Goal: Information Seeking & Learning: Learn about a topic

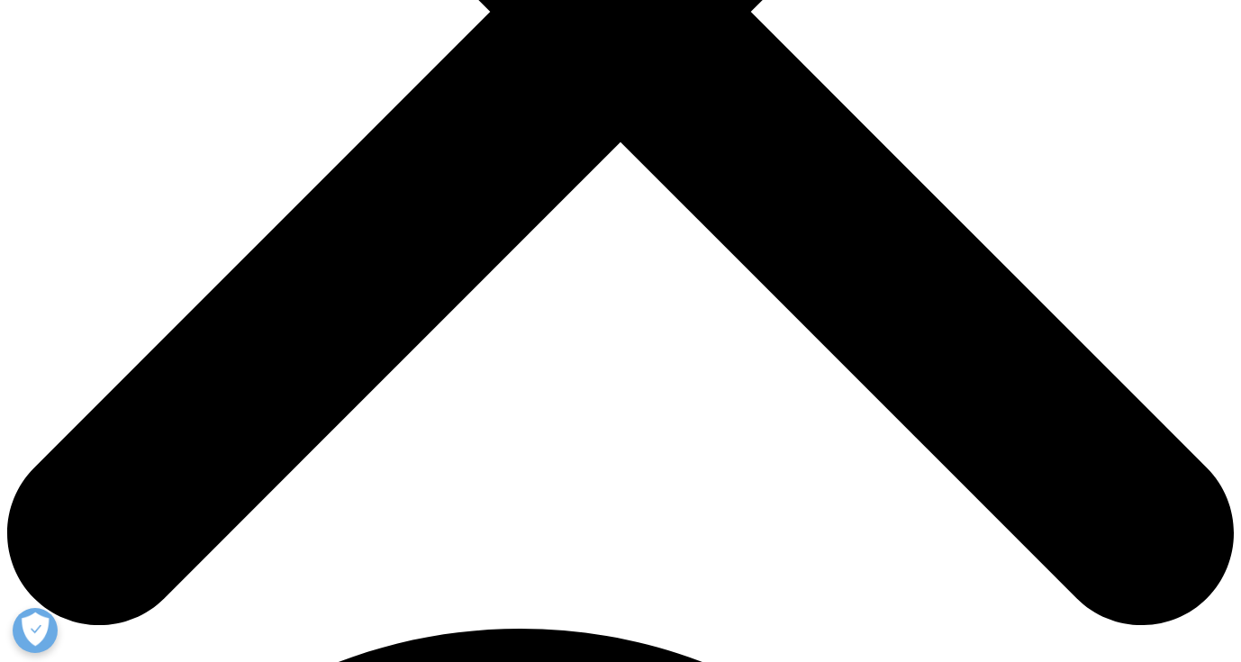
scroll to position [632, 0]
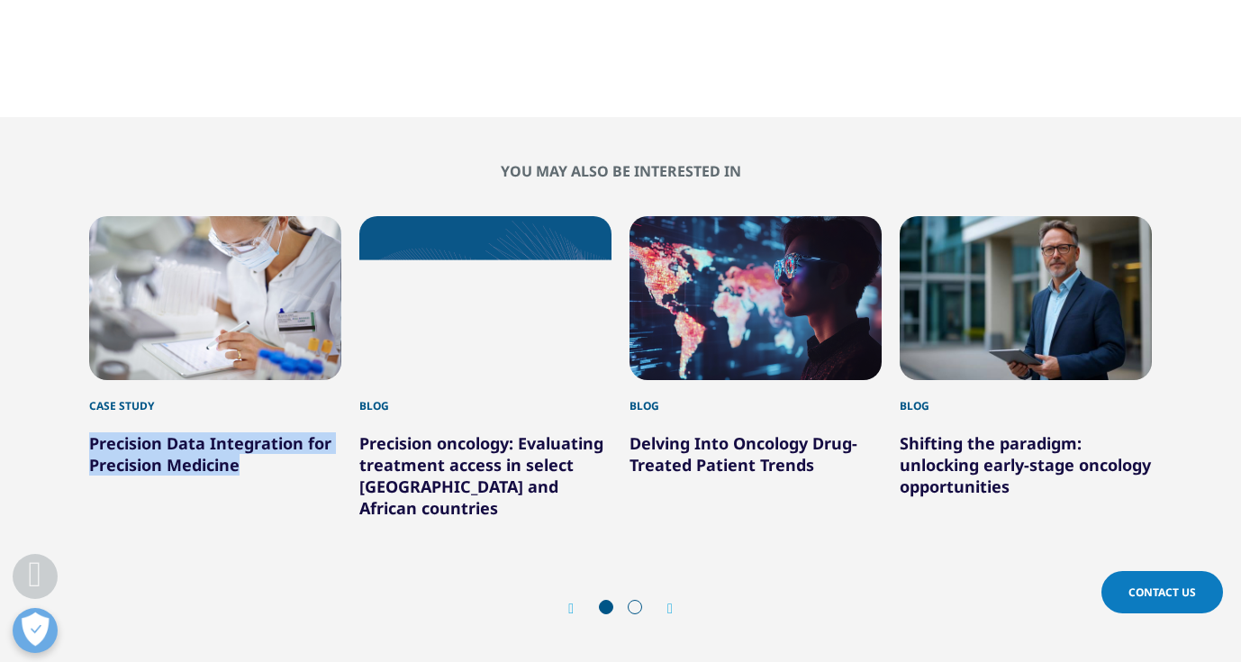
scroll to position [2753, 0]
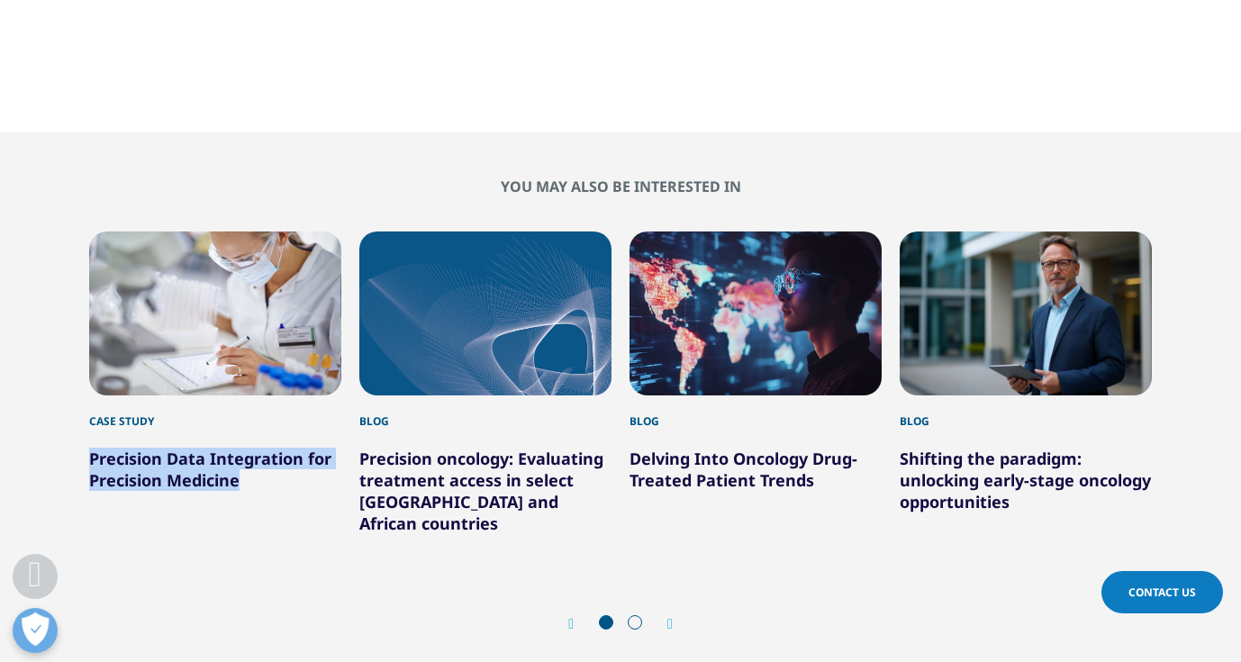
click at [486, 448] on link "Precision oncology: Evaluating treatment access in select Middle East and Afric…" at bounding box center [481, 491] width 244 height 86
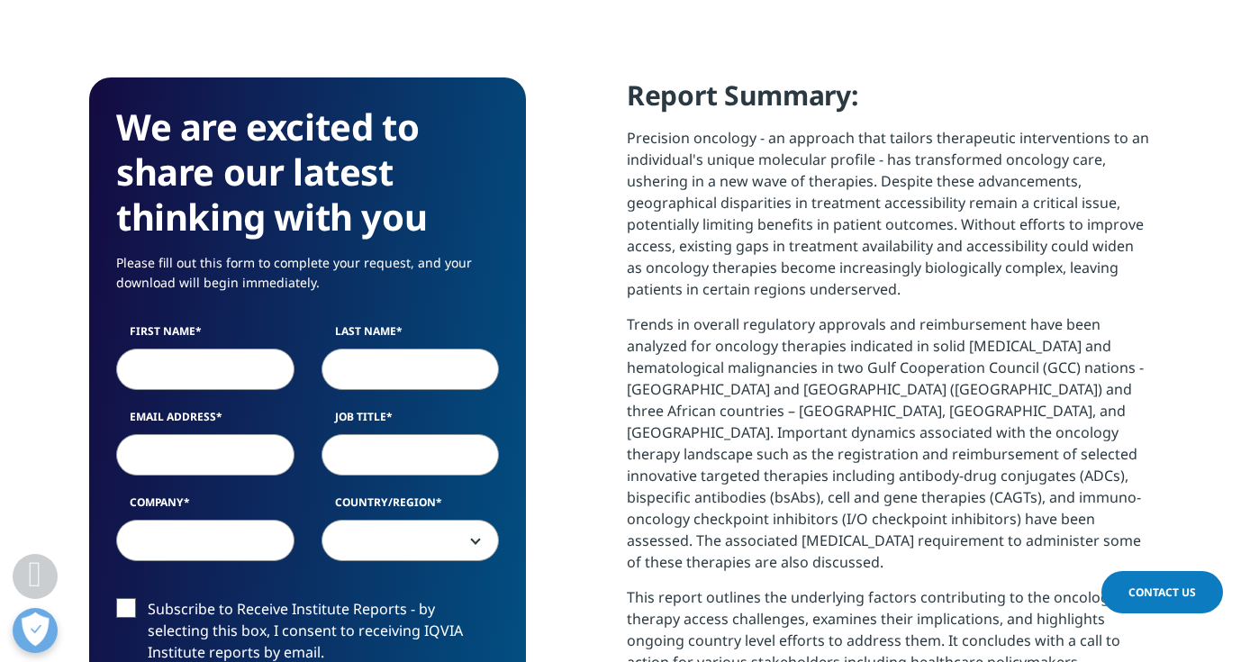
scroll to position [810, 0]
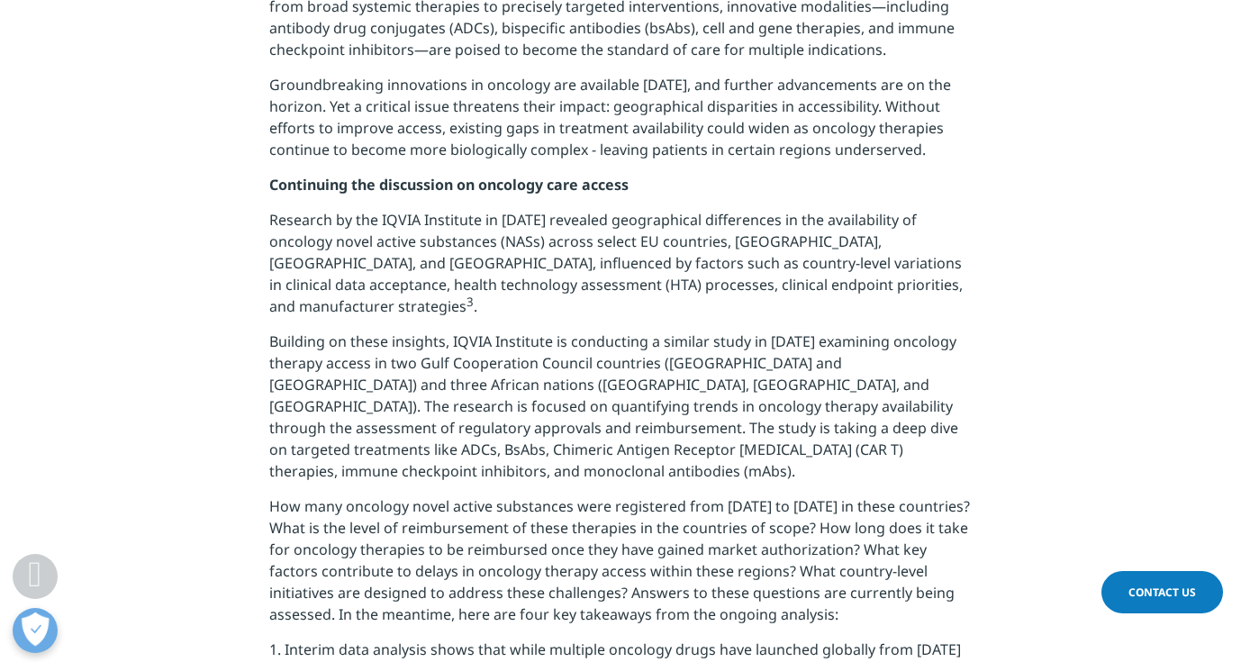
scroll to position [1001, 0]
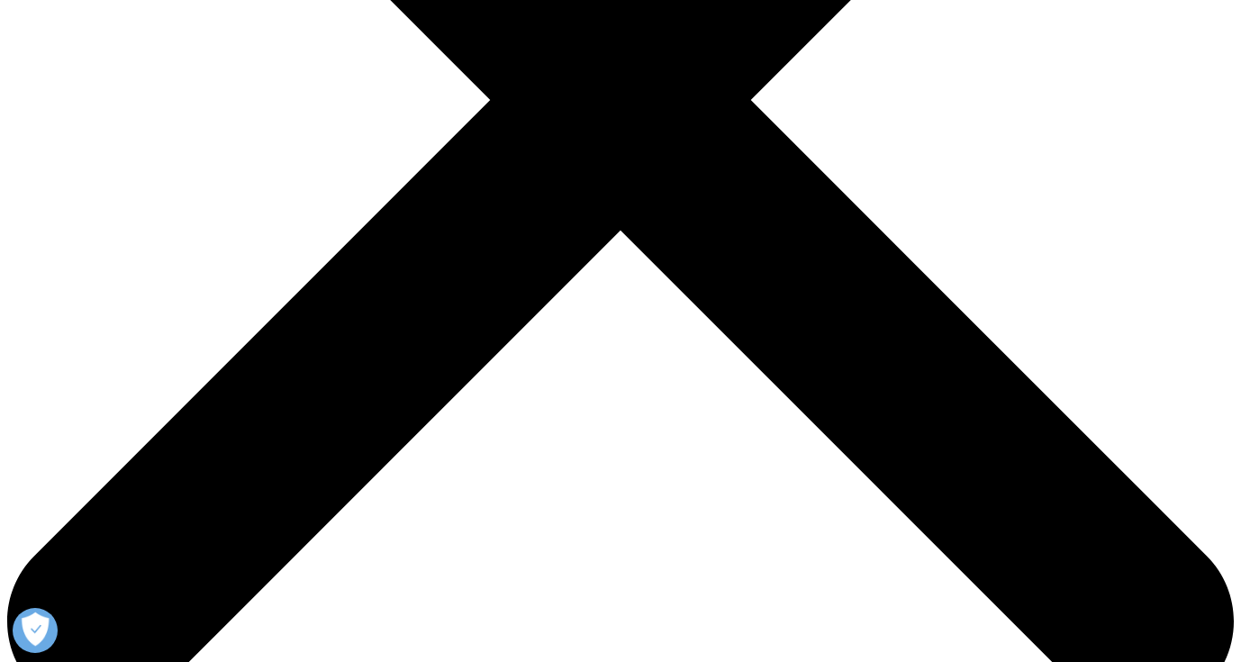
scroll to position [62, 0]
